Goal: Complete application form

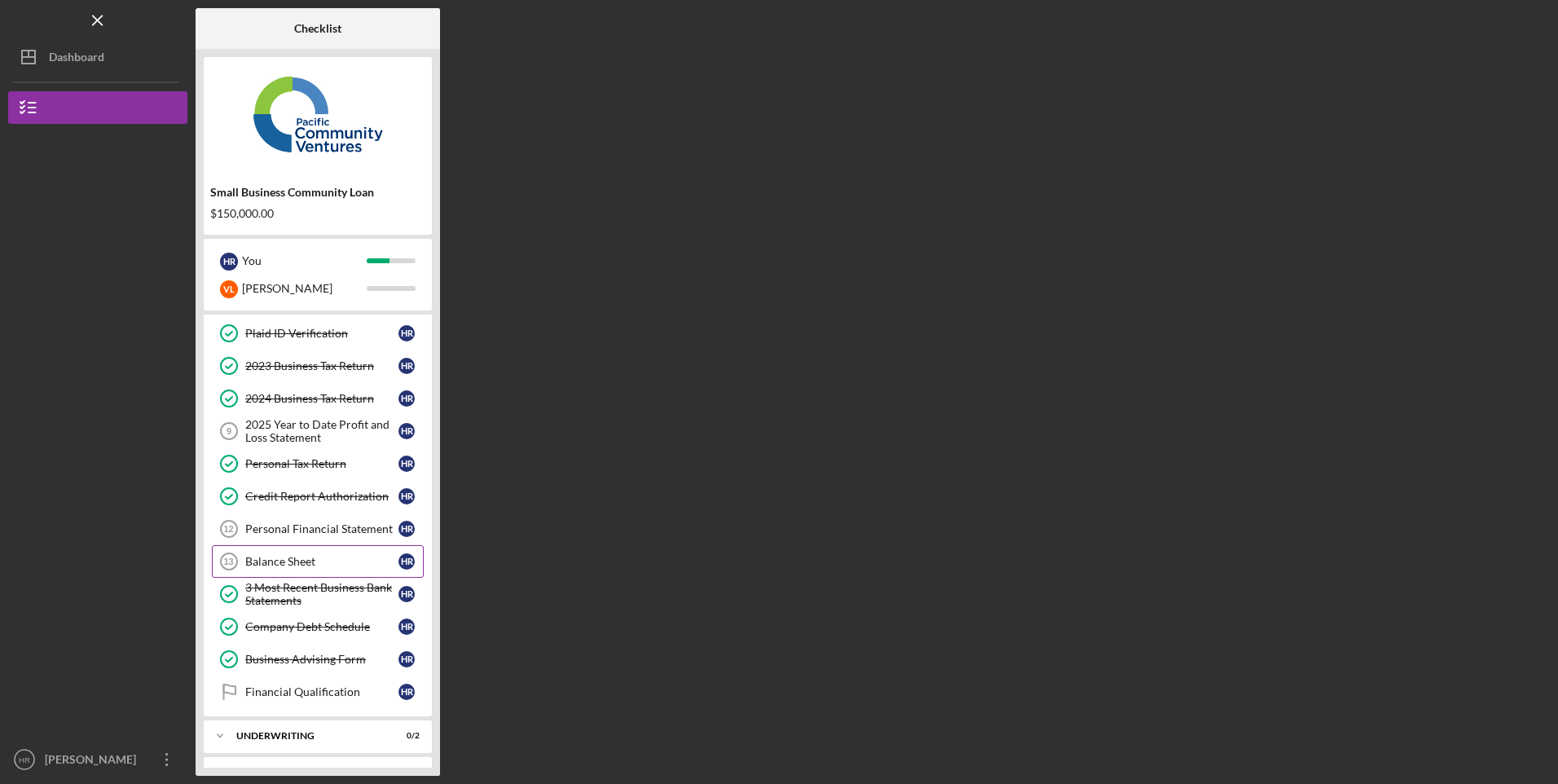
scroll to position [130, 0]
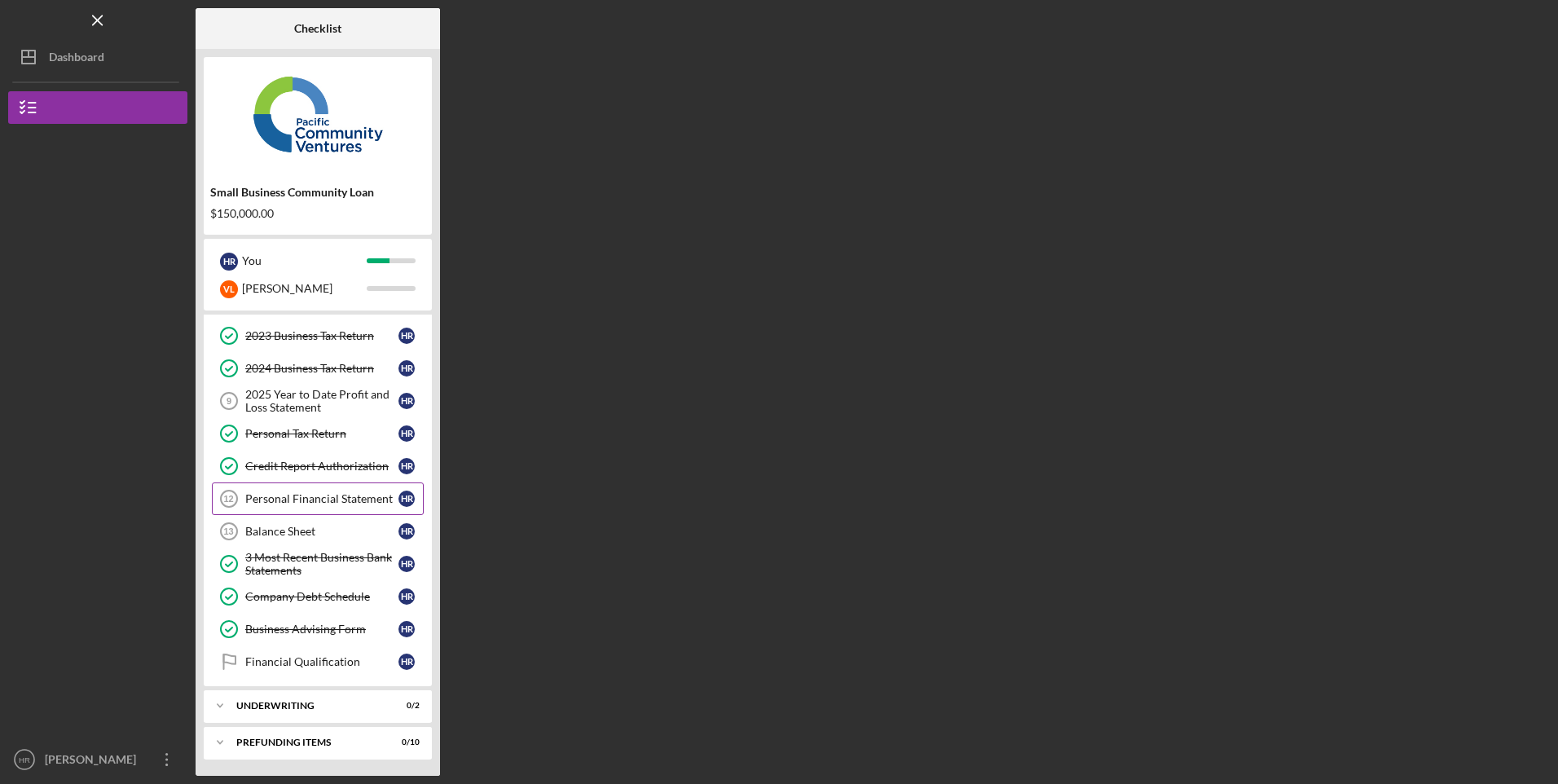
click at [321, 494] on div "Personal Financial Statement" at bounding box center [321, 499] width 153 height 13
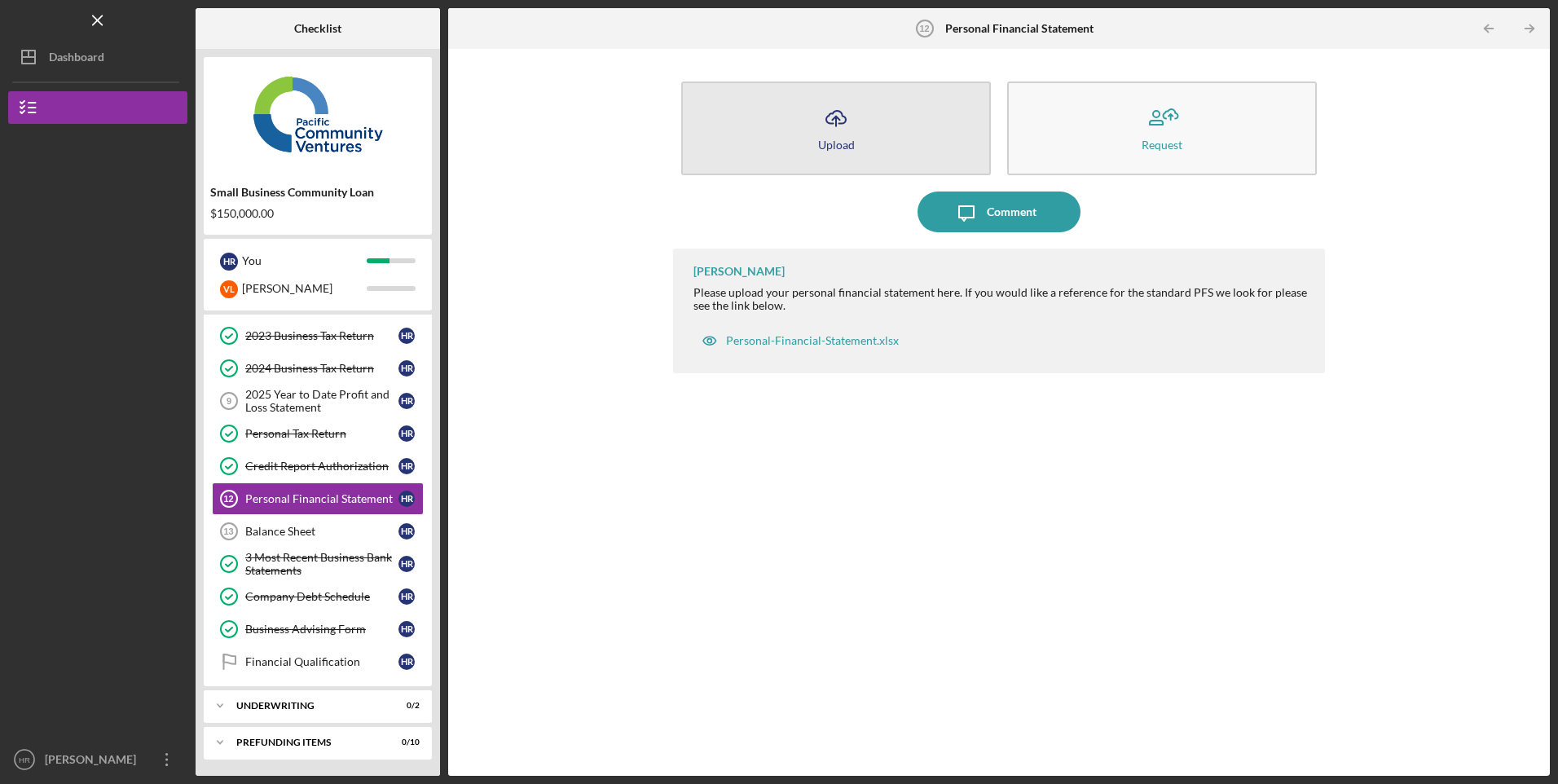
click at [963, 114] on button "Icon/Upload Upload" at bounding box center [835, 129] width 310 height 94
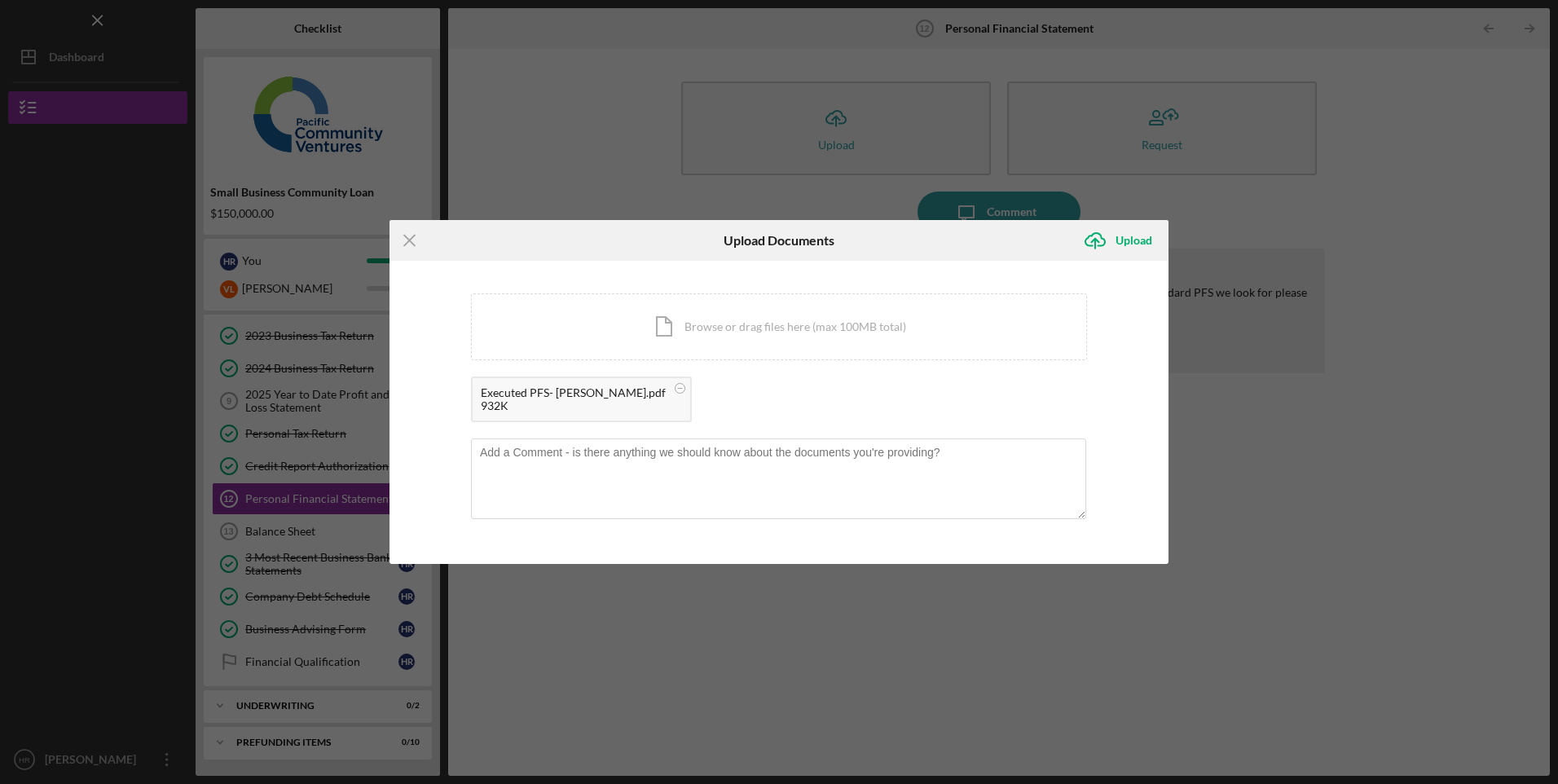
click at [670, 248] on div "Upload Documents" at bounding box center [779, 240] width 260 height 40
click at [1145, 241] on div "Upload" at bounding box center [1133, 240] width 37 height 33
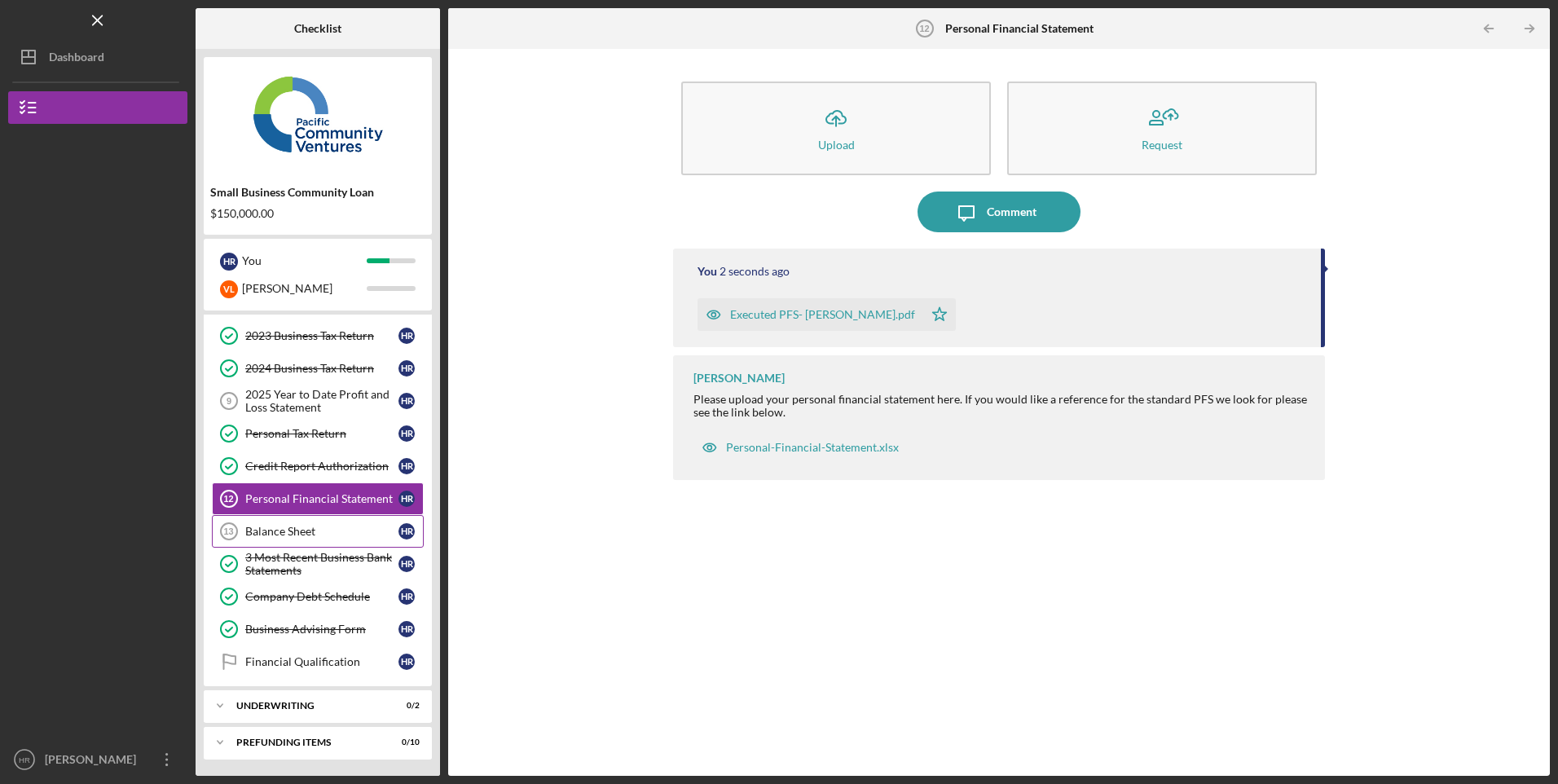
click at [293, 532] on div "Balance Sheet" at bounding box center [321, 531] width 153 height 13
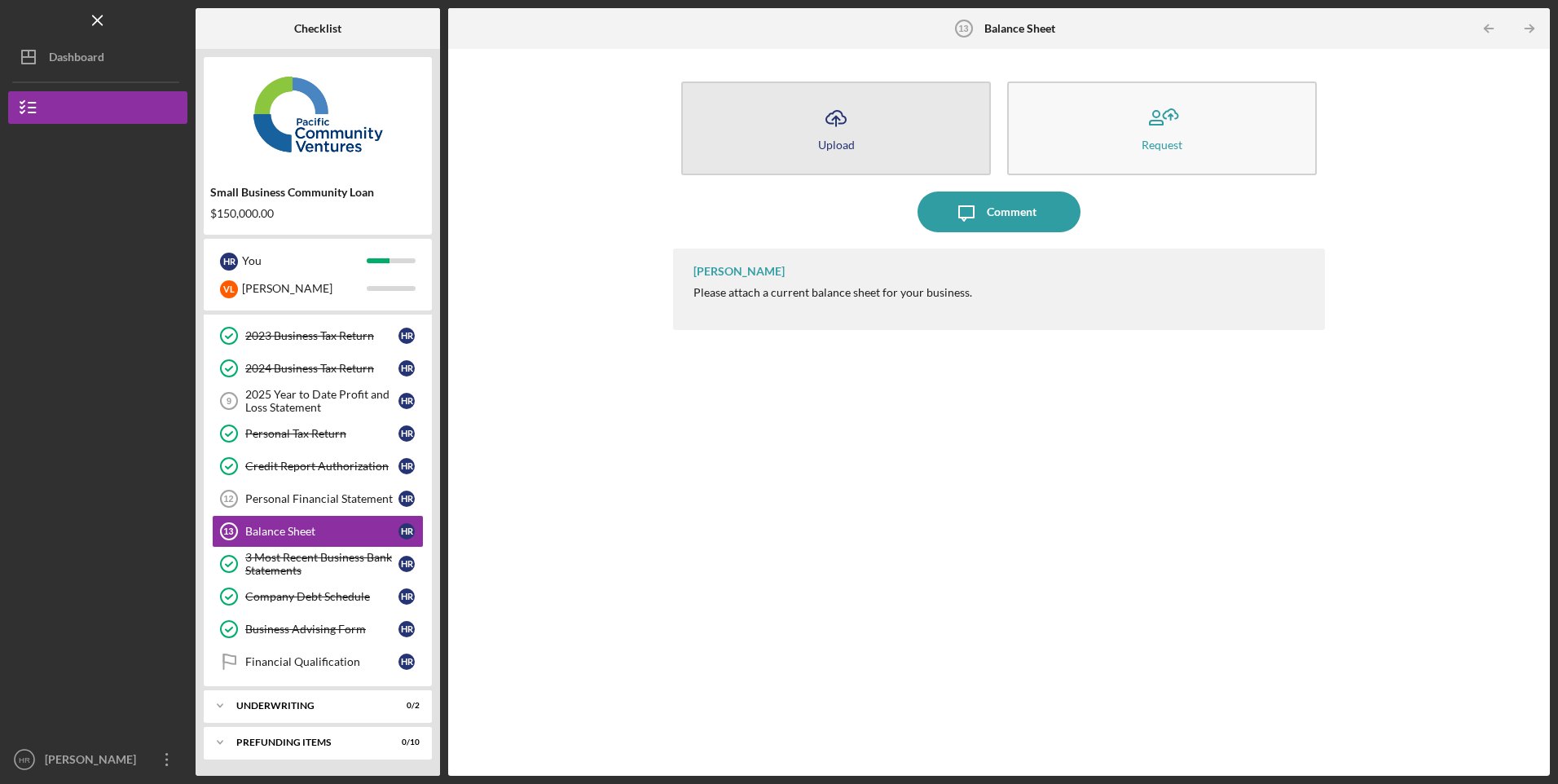
click at [818, 149] on div "Upload" at bounding box center [836, 144] width 37 height 12
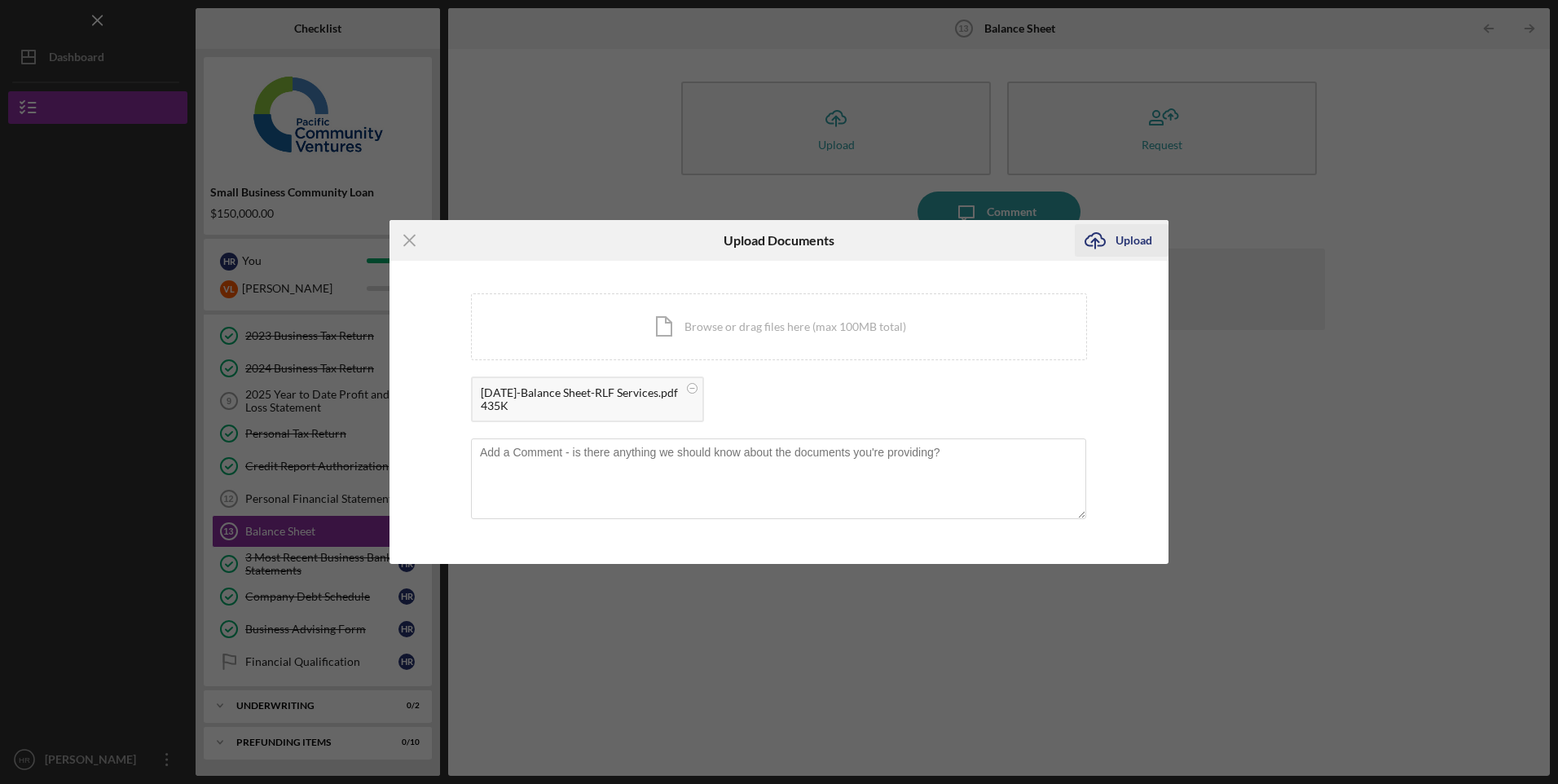
click at [1143, 235] on div "Upload" at bounding box center [1133, 240] width 37 height 33
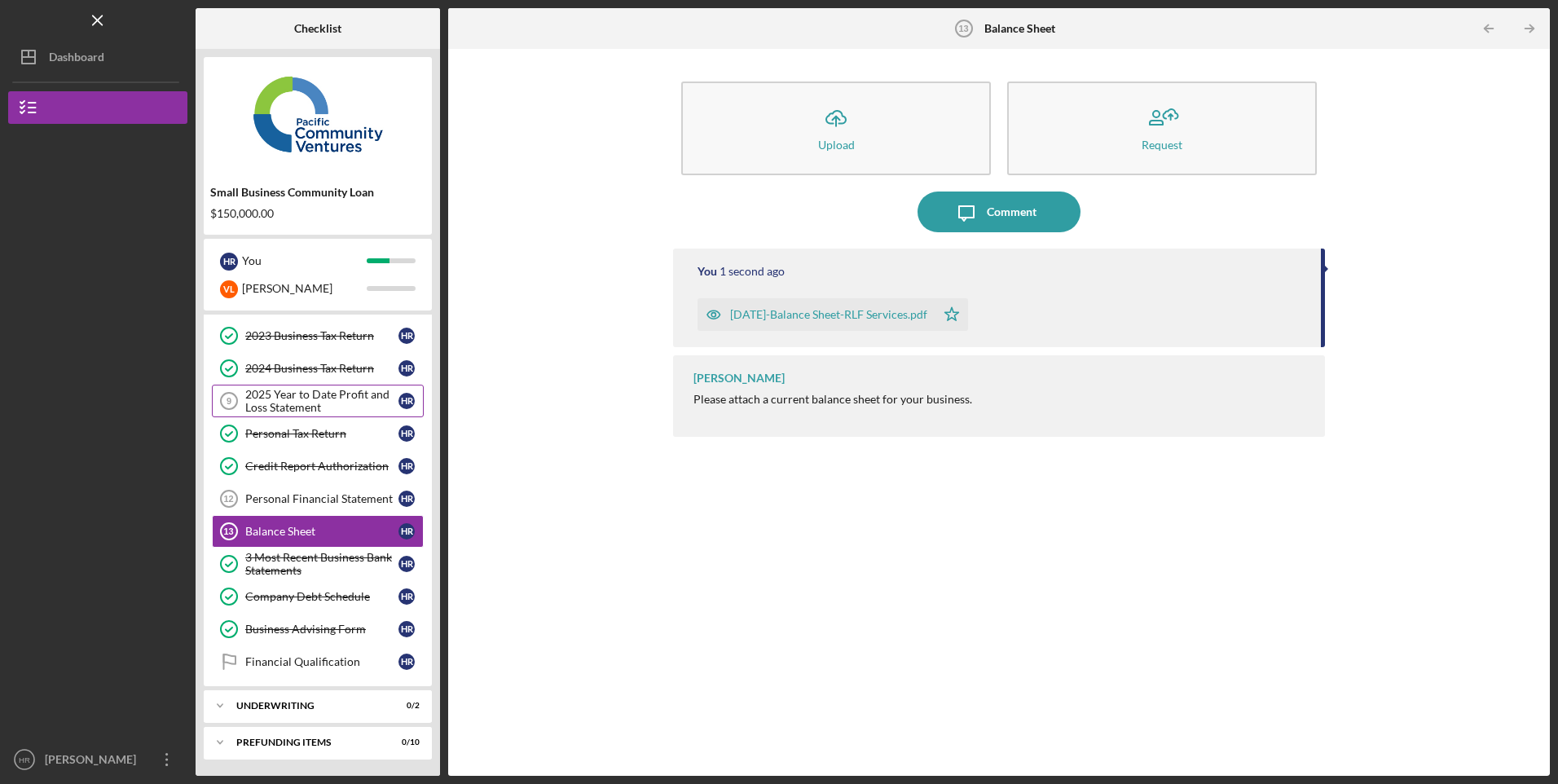
click at [304, 385] on link "2025 Year to Date Profit and Loss Statement 9 2025 Year to Date Profit and Loss…" at bounding box center [317, 400] width 212 height 33
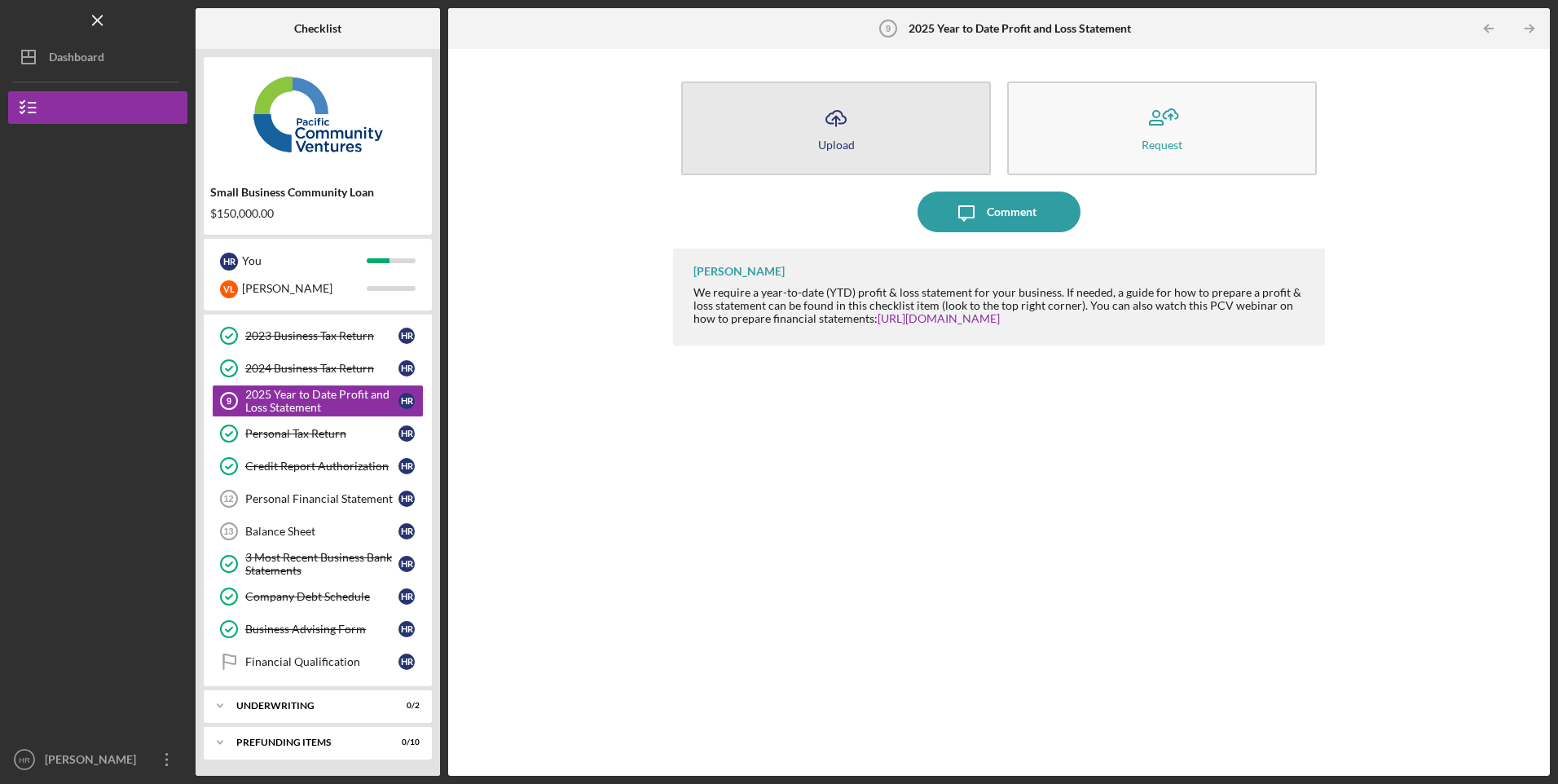
click at [938, 150] on button "Icon/Upload Upload" at bounding box center [835, 129] width 310 height 94
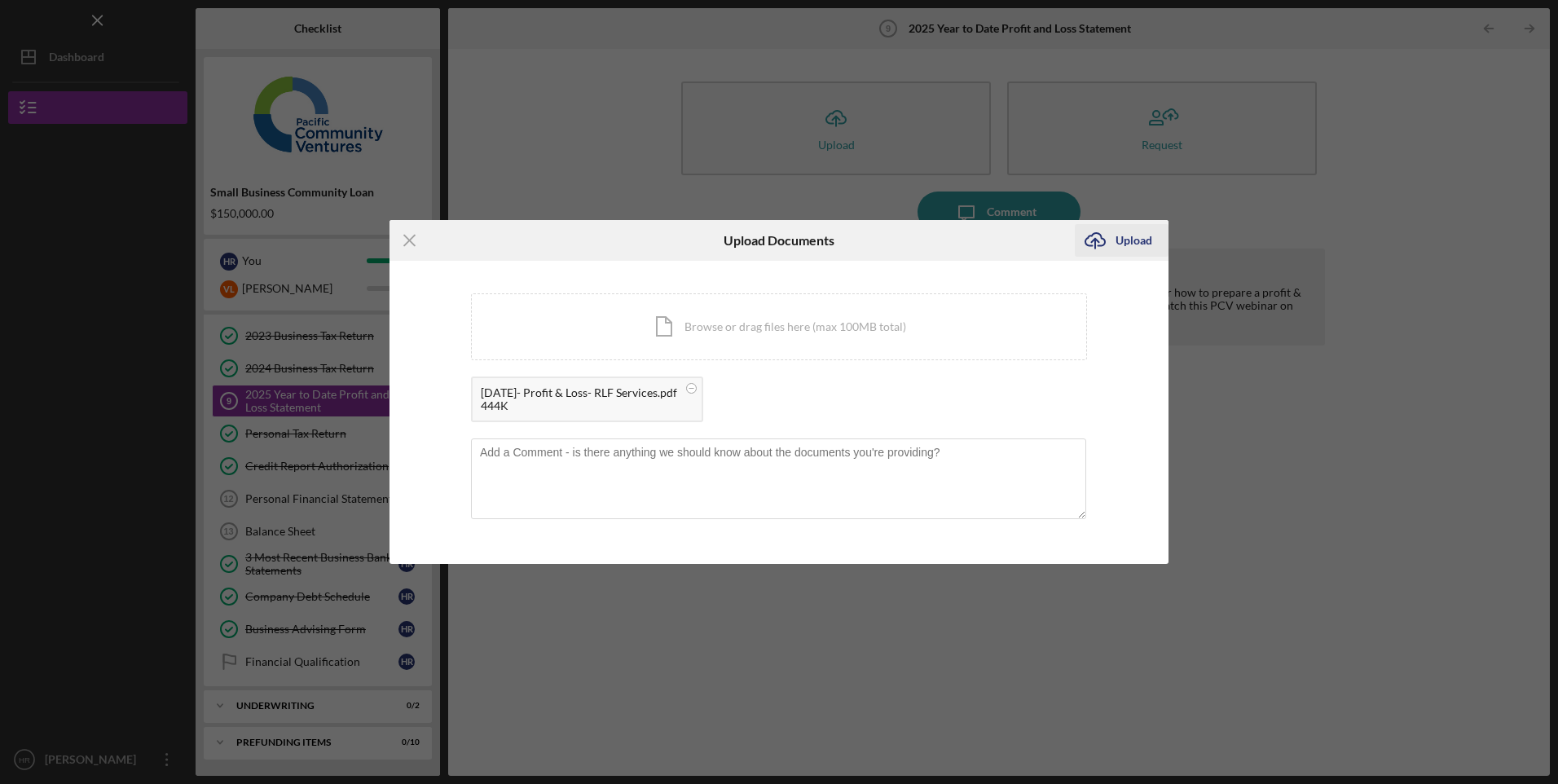
click at [1134, 245] on div "Upload" at bounding box center [1133, 240] width 37 height 33
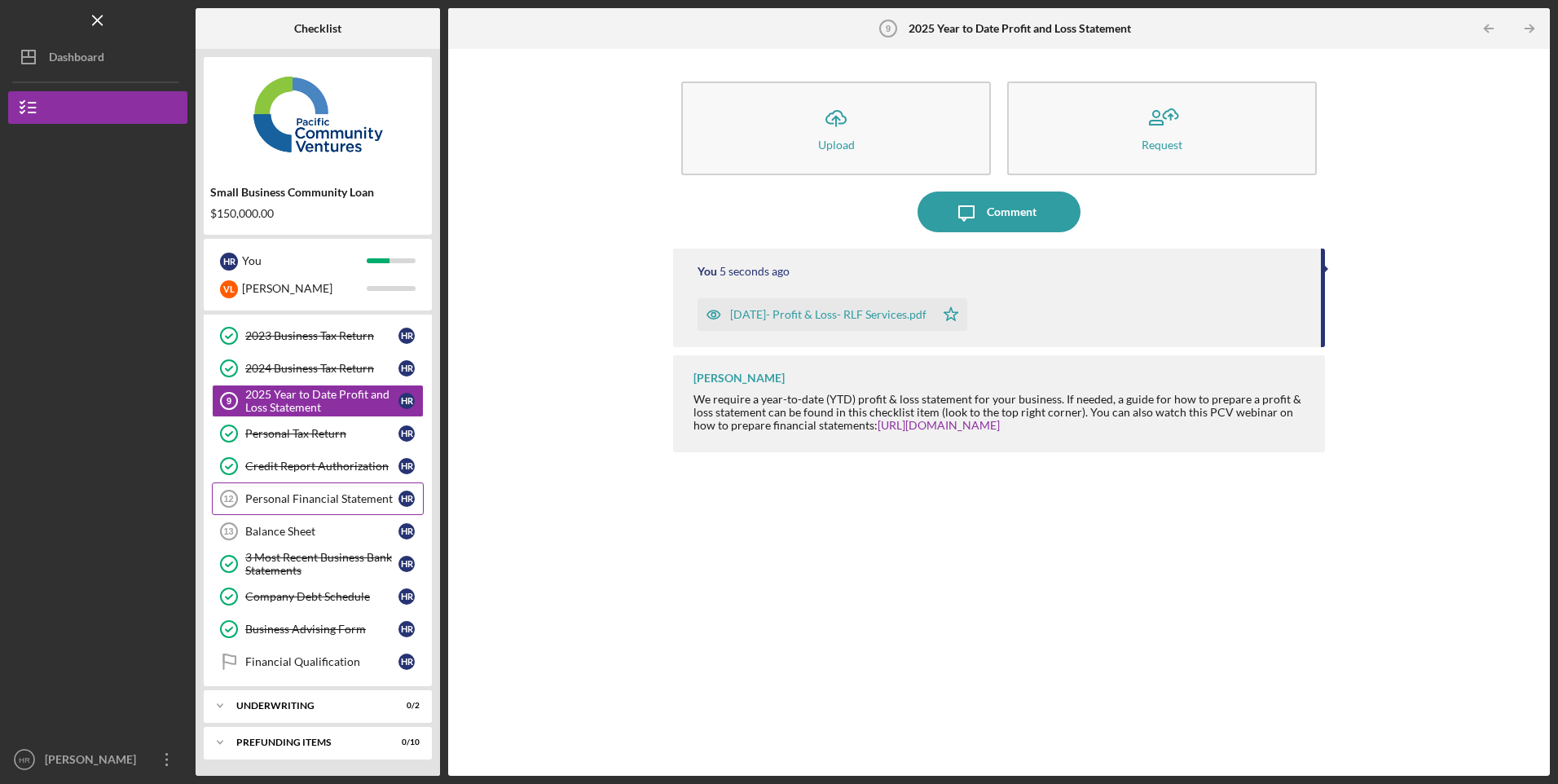
click at [268, 506] on link "Personal Financial Statement 12 Personal Financial Statement H R" at bounding box center [317, 498] width 212 height 33
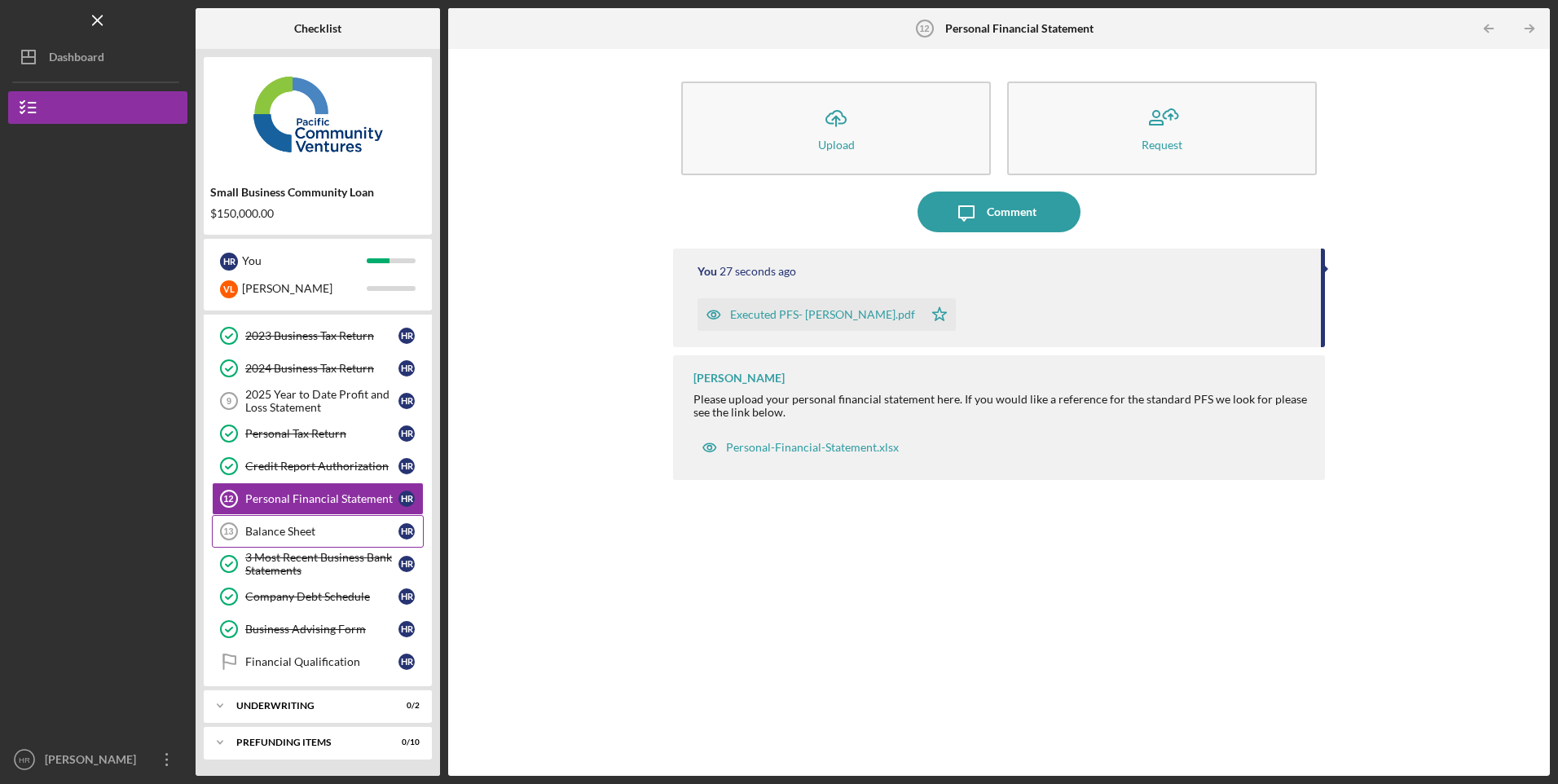
click at [265, 528] on div "Balance Sheet" at bounding box center [321, 531] width 153 height 13
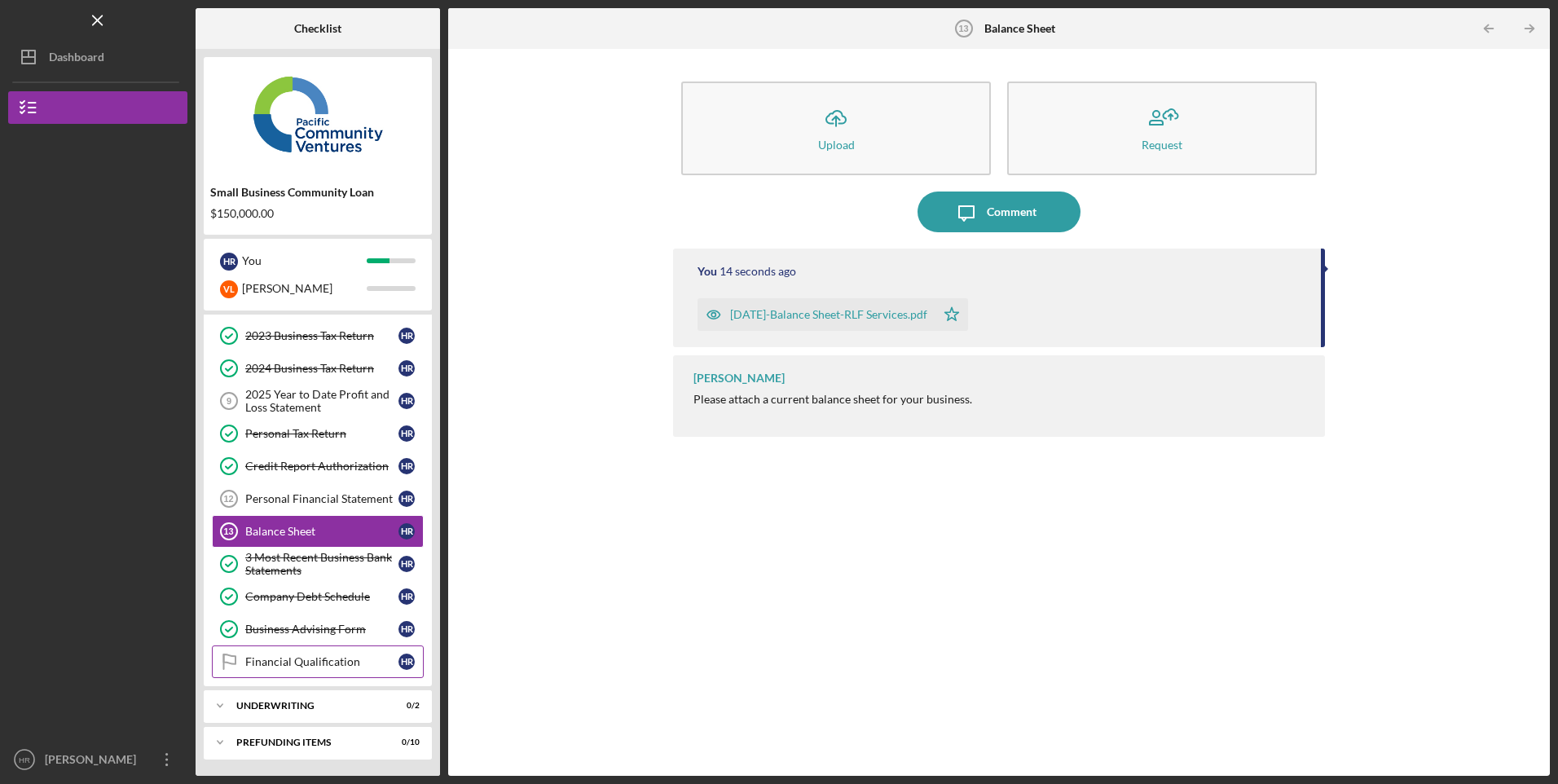
click at [280, 655] on div "Financial Qualification" at bounding box center [321, 662] width 153 height 13
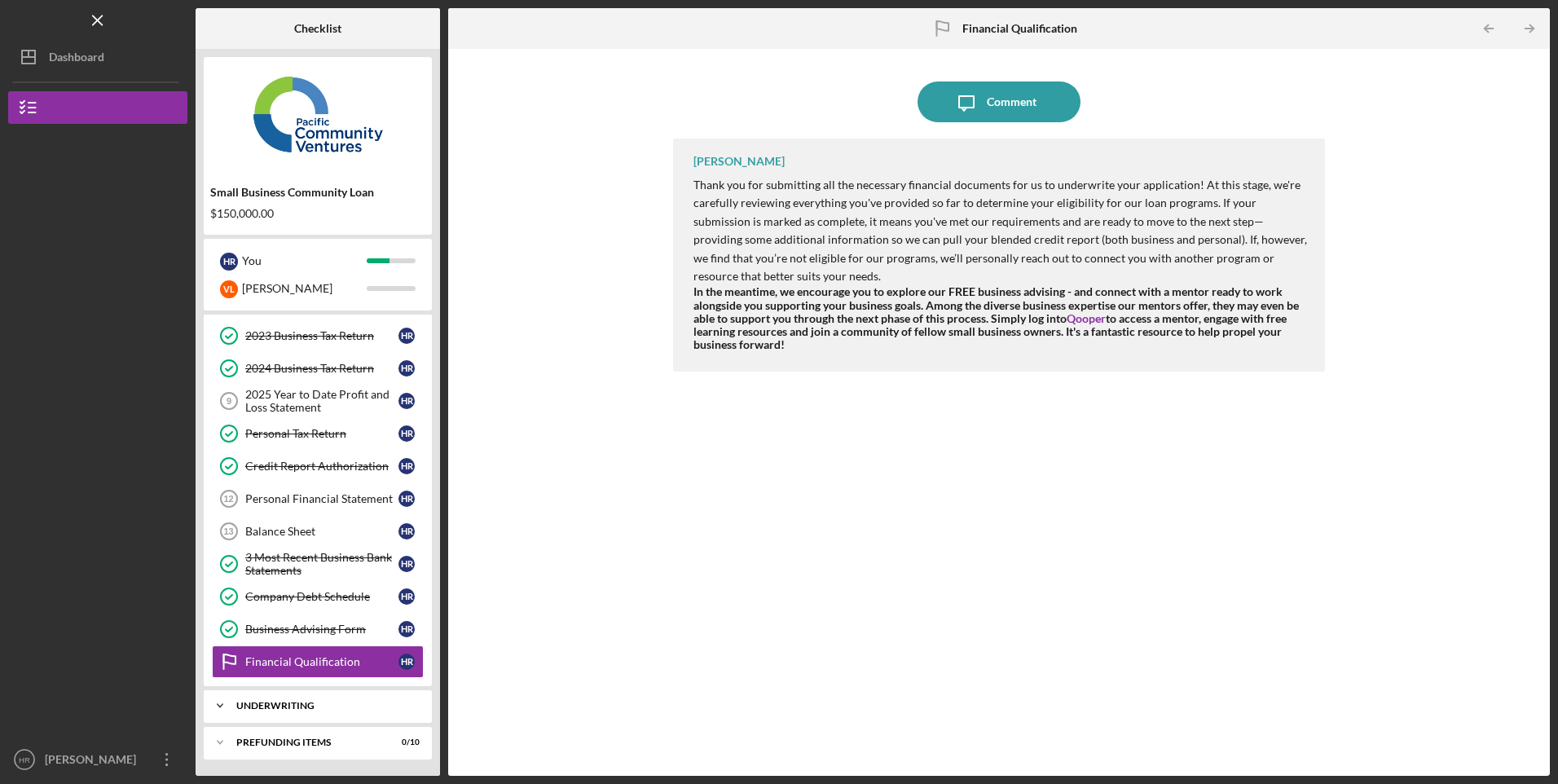
click at [289, 703] on div "Underwriting" at bounding box center [324, 705] width 175 height 9
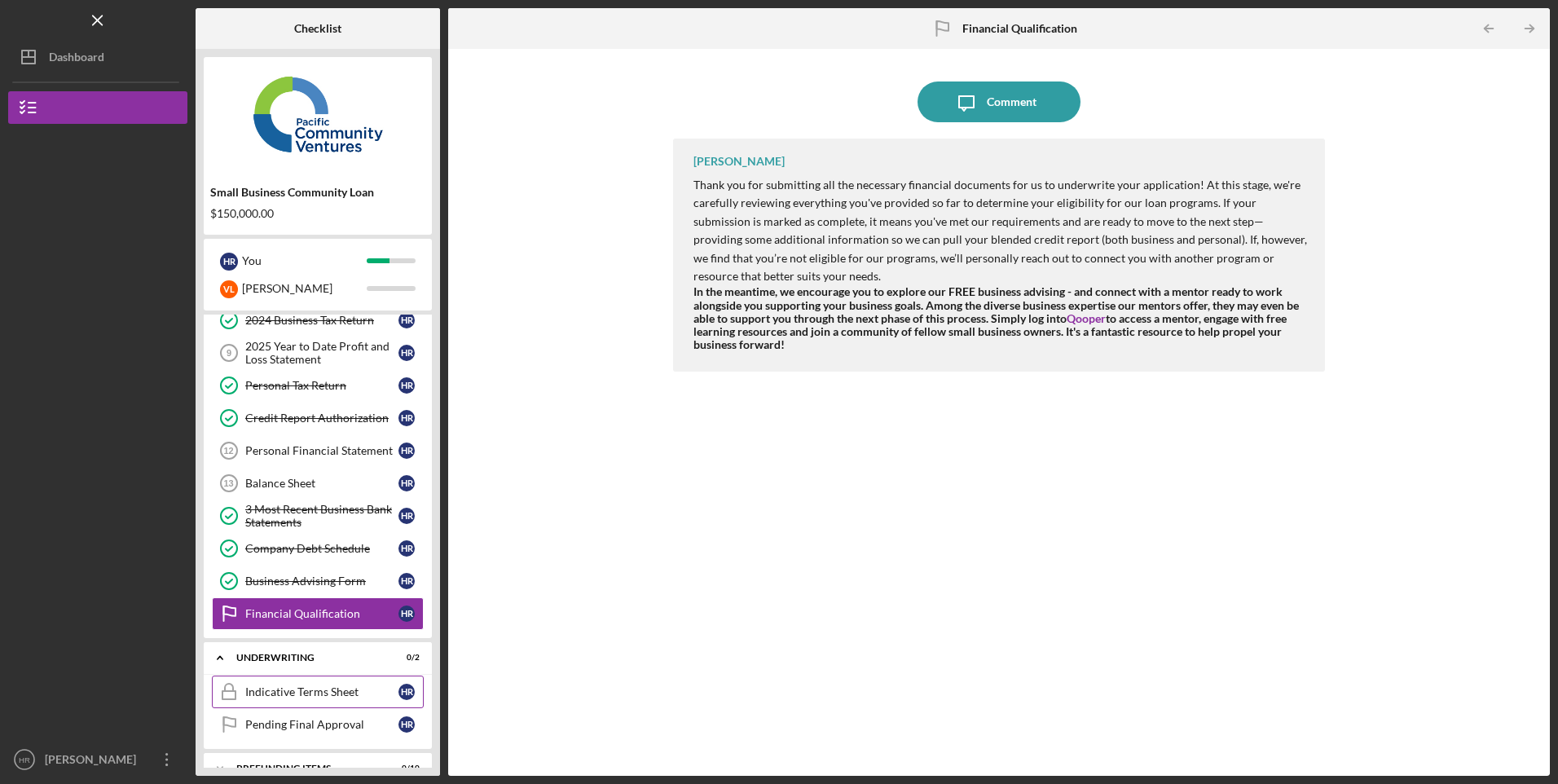
scroll to position [204, 0]
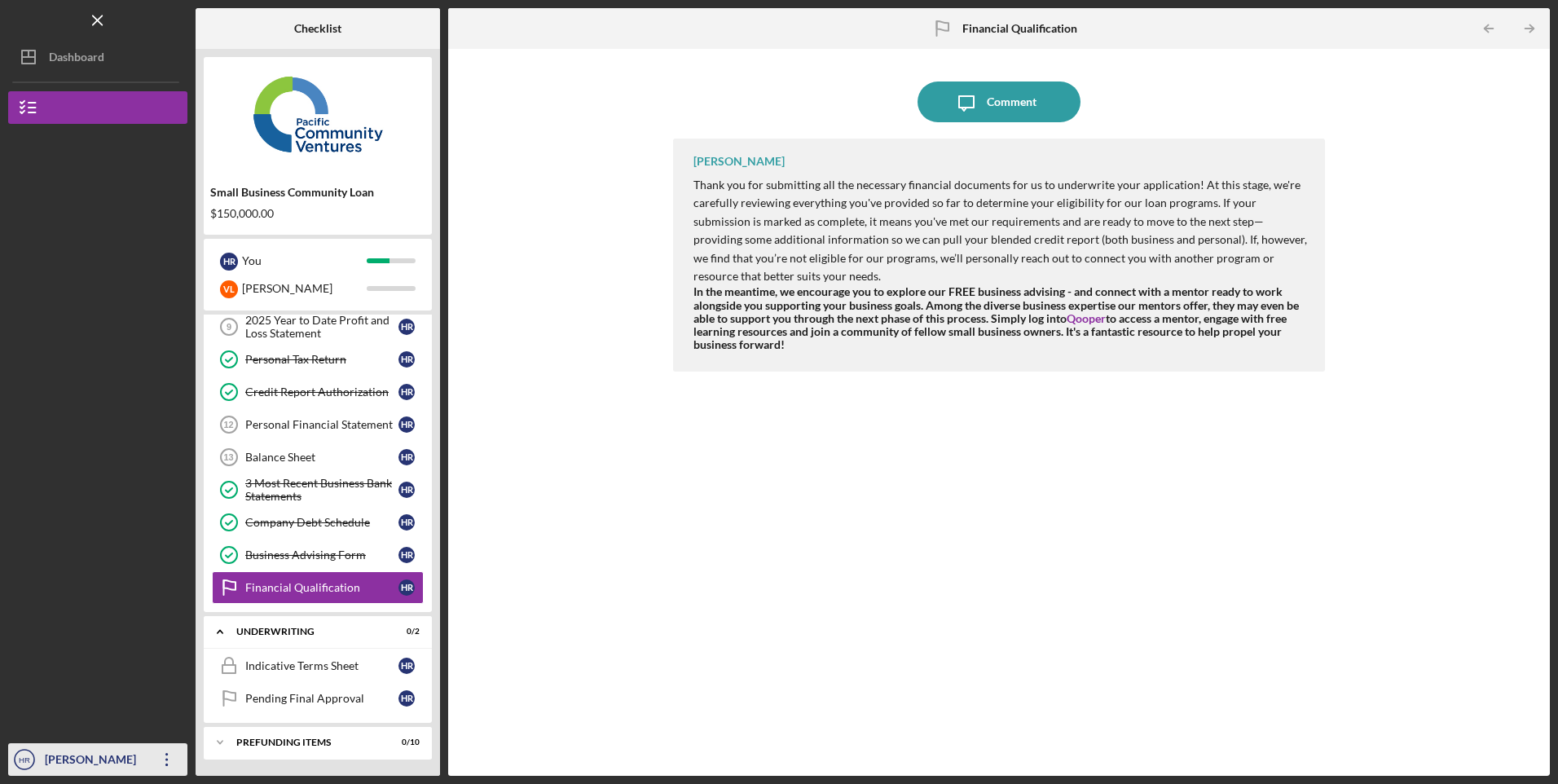
click at [104, 751] on div "[PERSON_NAME]" at bounding box center [93, 760] width 106 height 37
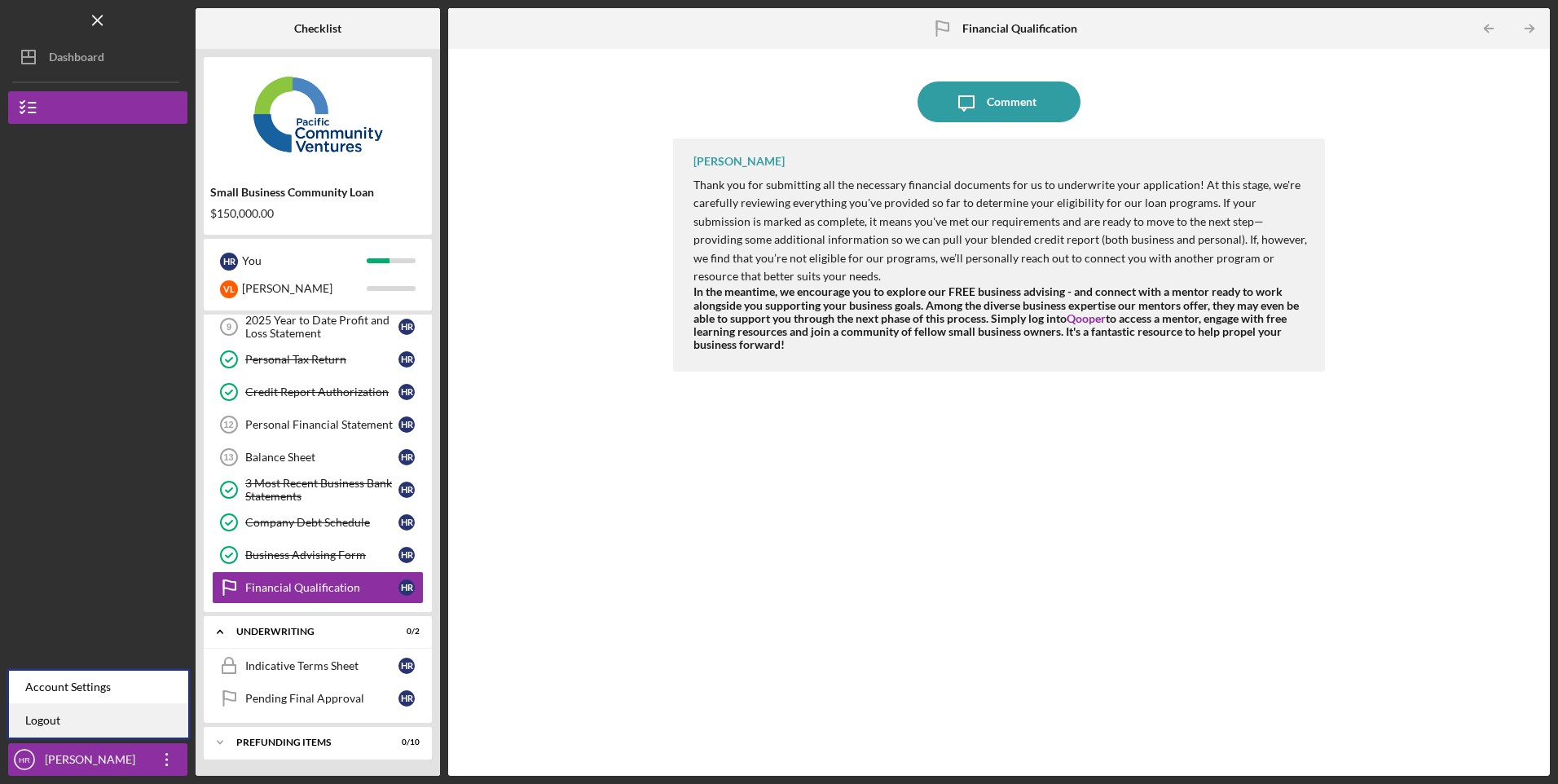
click at [52, 726] on link "Logout" at bounding box center [99, 720] width 179 height 33
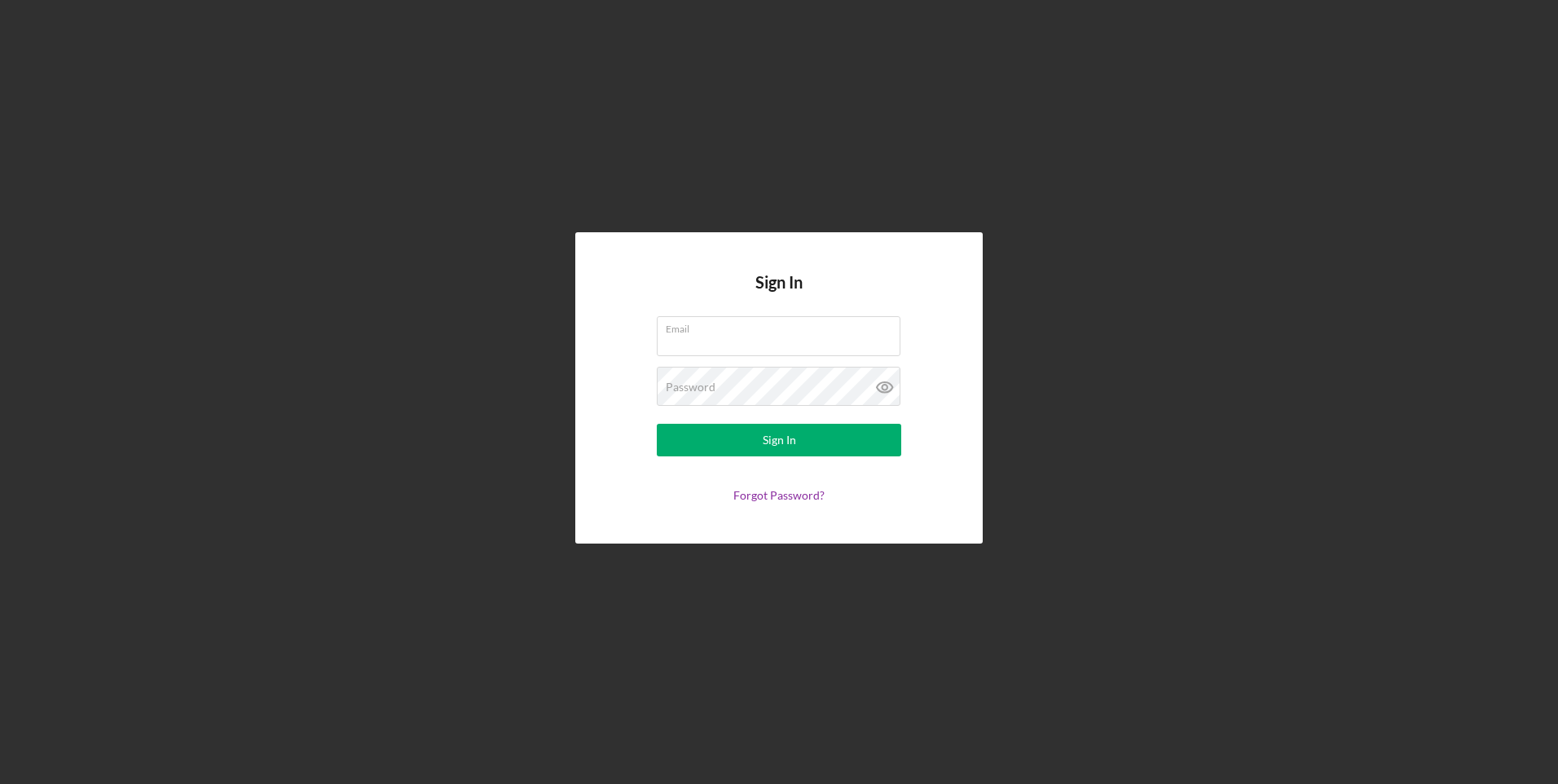
type input "[EMAIL_ADDRESS][DOMAIN_NAME]"
